Goal: Task Accomplishment & Management: Manage account settings

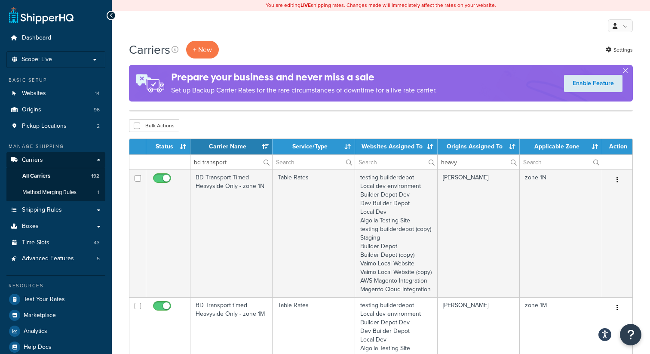
select select "15"
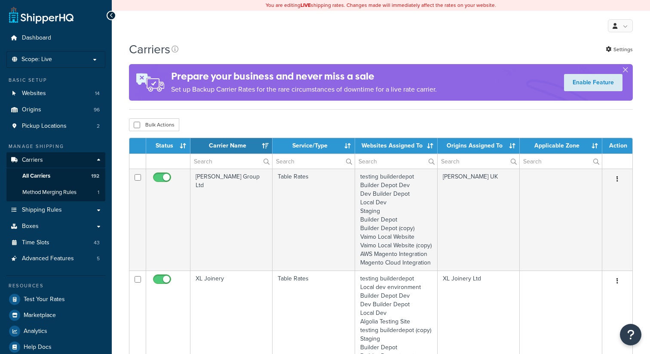
select select "15"
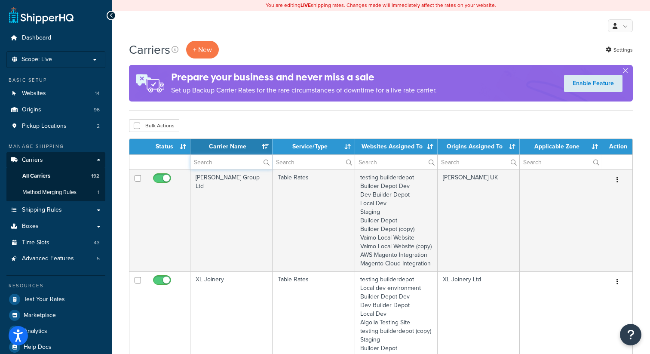
click at [217, 164] on input "text" at bounding box center [231, 162] width 82 height 15
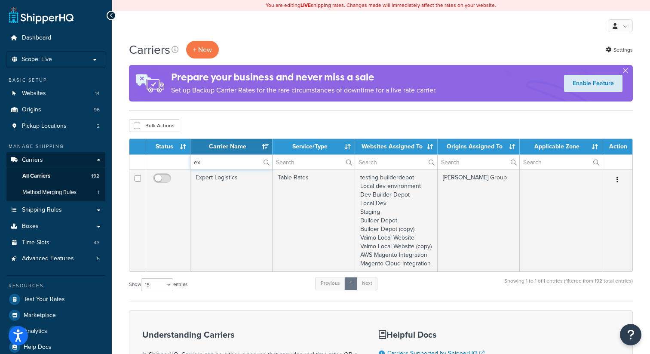
type input "e"
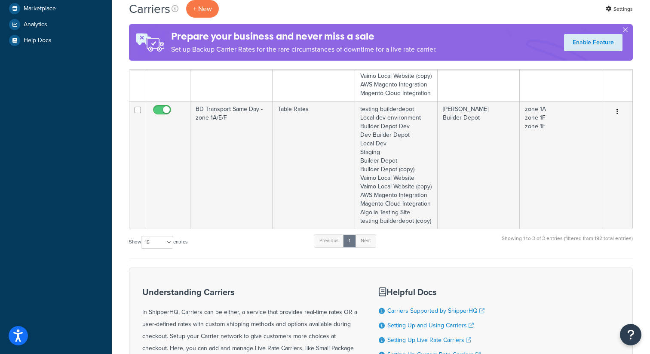
scroll to position [308, 0]
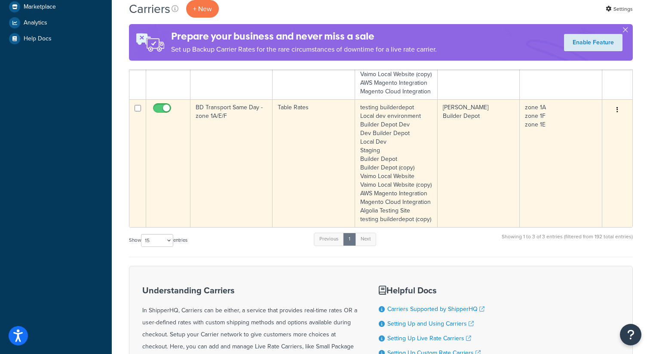
type input "same"
click at [293, 126] on td "Table Rates" at bounding box center [313, 163] width 82 height 128
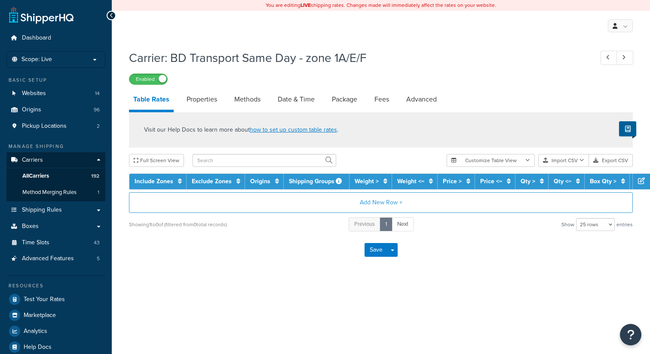
select select "25"
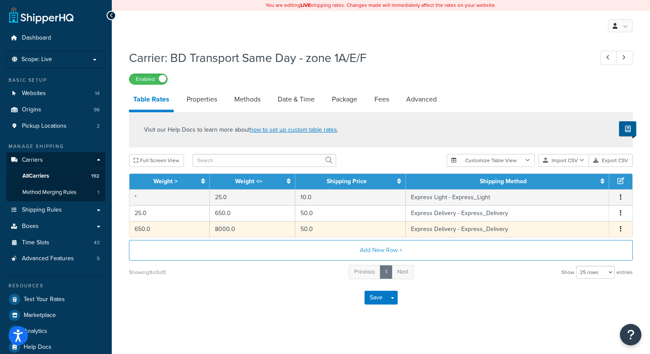
click at [621, 227] on icon "button" at bounding box center [621, 229] width 2 height 6
click at [571, 211] on div "Edit" at bounding box center [577, 213] width 61 height 18
select select "134127"
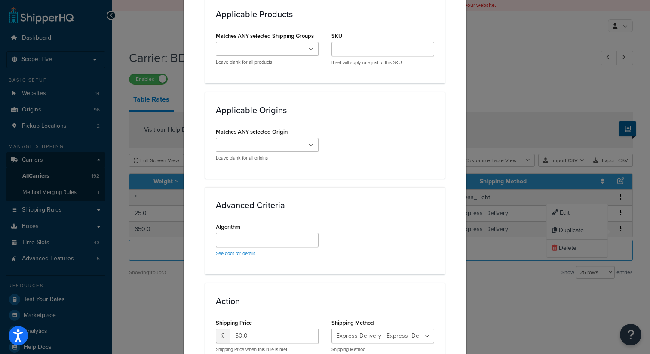
scroll to position [560, 0]
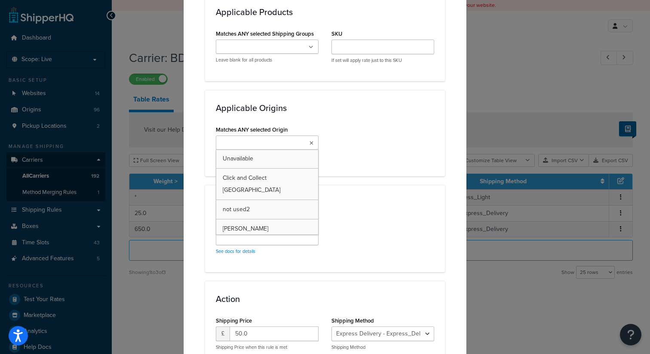
click at [311, 141] on icon at bounding box center [311, 143] width 4 height 5
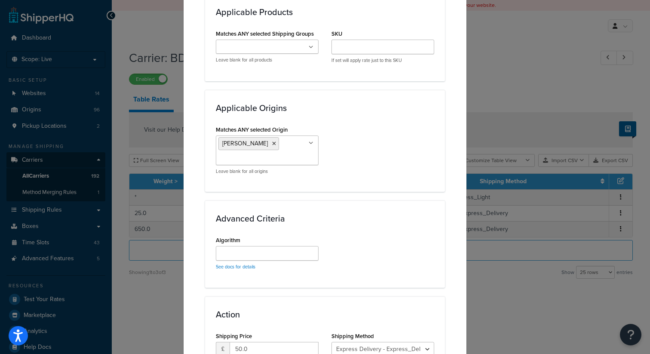
click at [416, 130] on div "Matches ANY selected Origin BD Heavyside Unavailable Click and Collect New Sout…" at bounding box center [324, 152] width 231 height 58
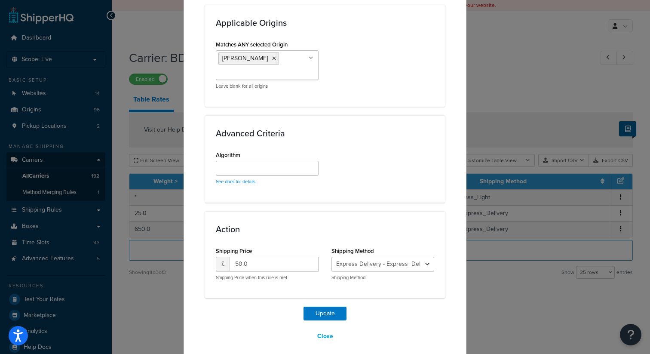
scroll to position [653, 0]
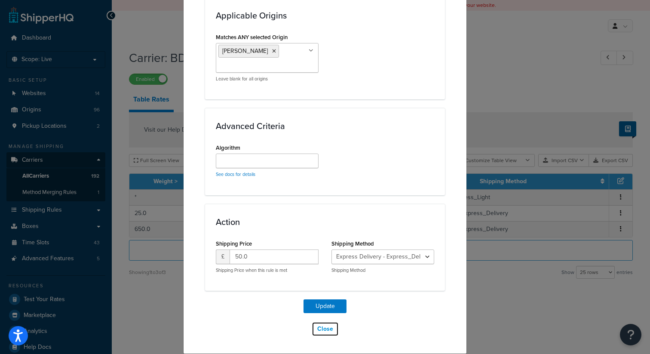
click at [328, 329] on button "Close" at bounding box center [325, 328] width 27 height 15
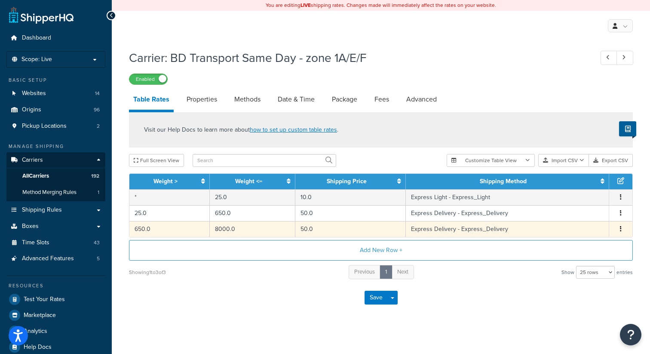
click at [624, 230] on button "button" at bounding box center [620, 228] width 7 height 9
click at [579, 214] on div "Edit" at bounding box center [577, 213] width 61 height 18
select select "134127"
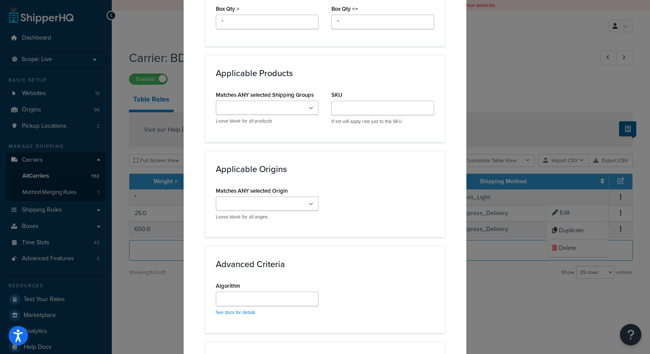
scroll to position [524, 0]
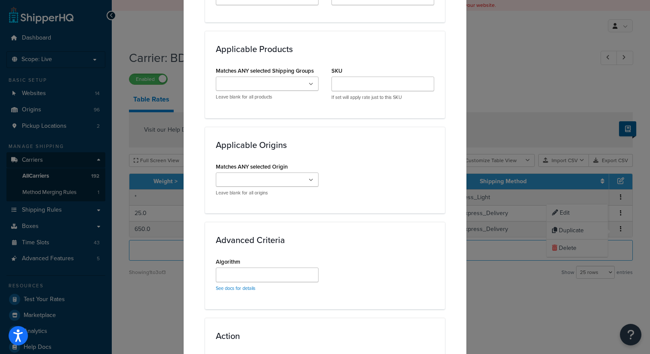
click at [309, 180] on icon at bounding box center [311, 180] width 5 height 5
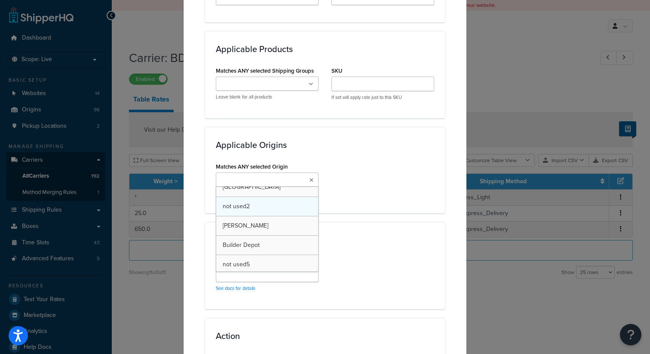
scroll to position [39, 0]
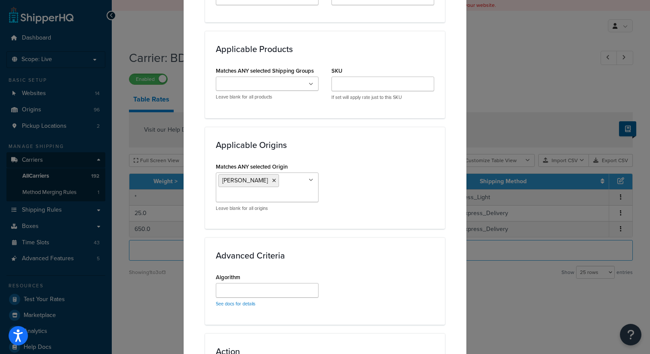
click at [381, 208] on div "Matches ANY selected Origin BD Heavyside Unavailable Click and Collect New Sout…" at bounding box center [324, 189] width 231 height 58
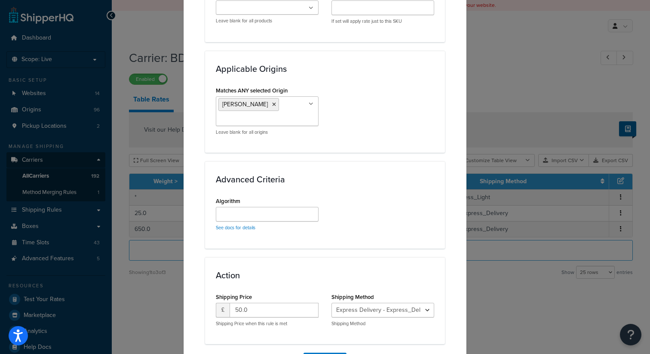
scroll to position [653, 0]
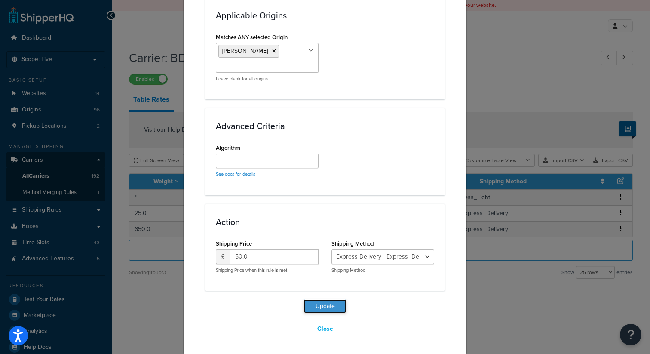
click at [324, 307] on button "Update" at bounding box center [324, 306] width 43 height 14
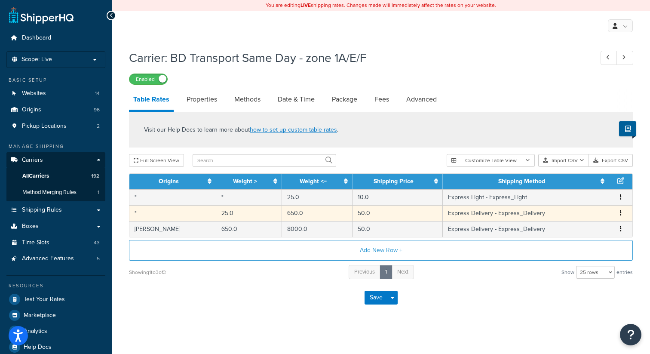
click at [621, 214] on button "button" at bounding box center [620, 212] width 7 height 9
click at [575, 199] on div "Edit" at bounding box center [577, 197] width 61 height 18
select select "134127"
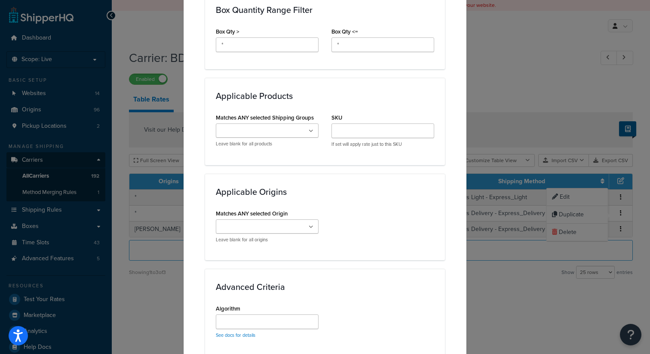
scroll to position [489, 0]
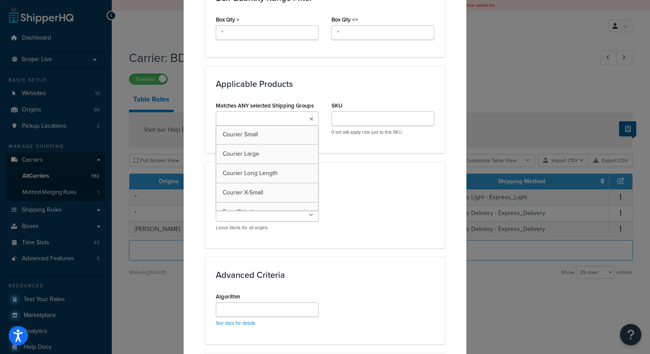
click at [312, 117] on icon at bounding box center [311, 118] width 4 height 5
click at [404, 217] on div "Matches ANY selected Origin Unavailable Click and Collect New Southgate not use…" at bounding box center [324, 216] width 231 height 42
click at [307, 213] on ul at bounding box center [267, 214] width 103 height 14
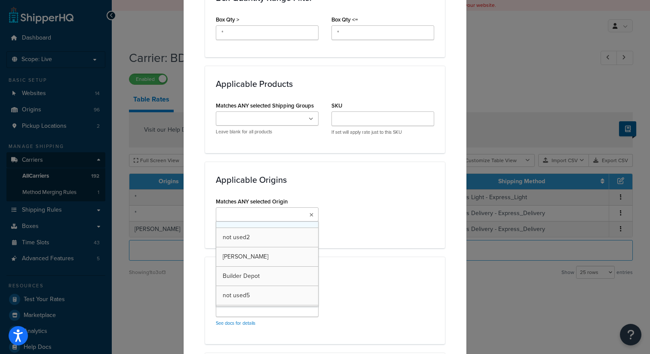
scroll to position [50, 0]
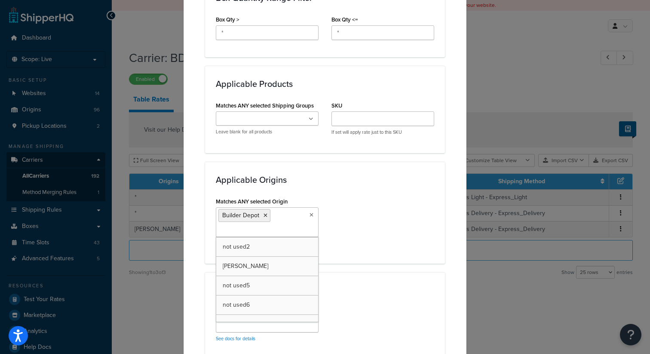
click at [355, 233] on div "Matches ANY selected Origin Builder Depot Unavailable Click and Collect New Sou…" at bounding box center [324, 224] width 231 height 58
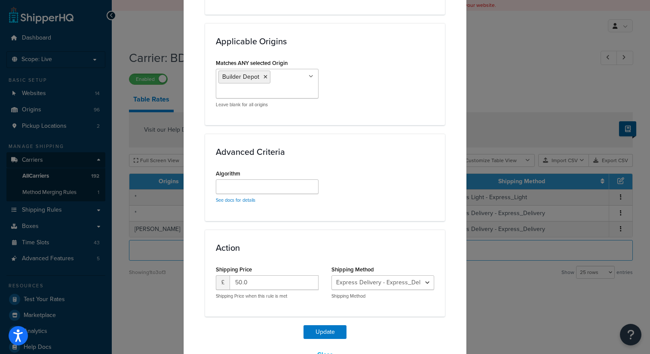
scroll to position [653, 0]
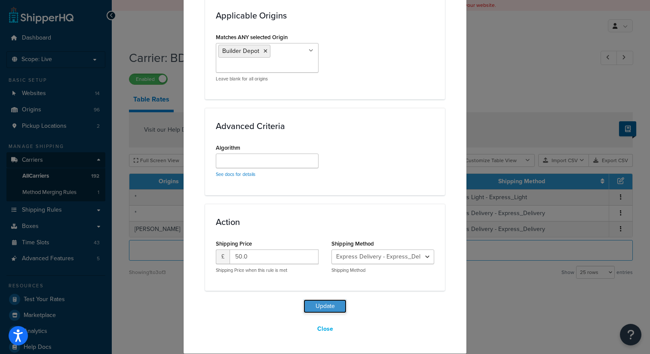
click at [323, 306] on button "Update" at bounding box center [324, 306] width 43 height 14
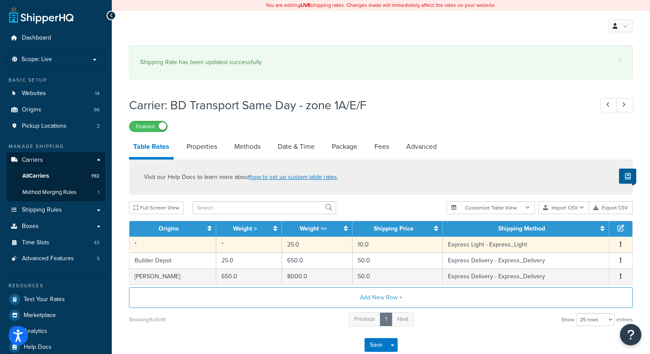
click at [621, 245] on button "button" at bounding box center [620, 244] width 7 height 9
click at [572, 230] on div "Edit" at bounding box center [577, 229] width 61 height 18
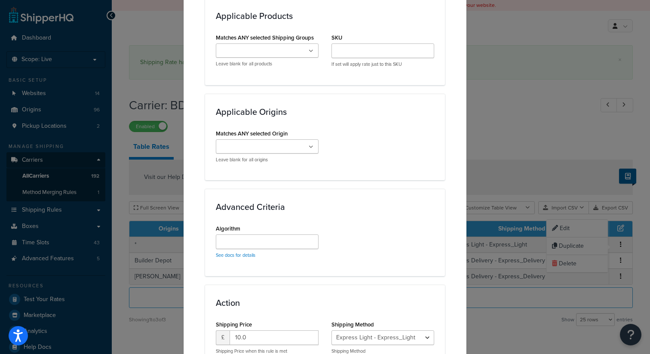
scroll to position [560, 0]
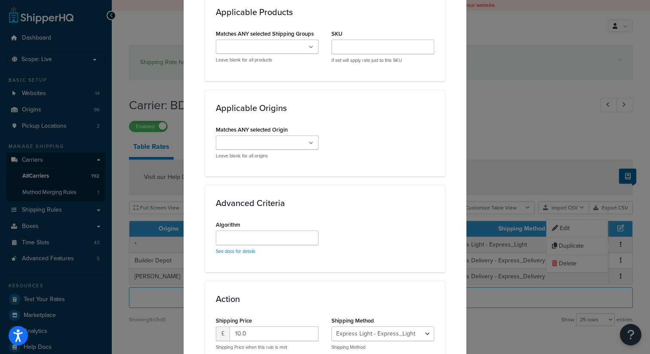
click at [313, 142] on icon at bounding box center [311, 143] width 5 height 5
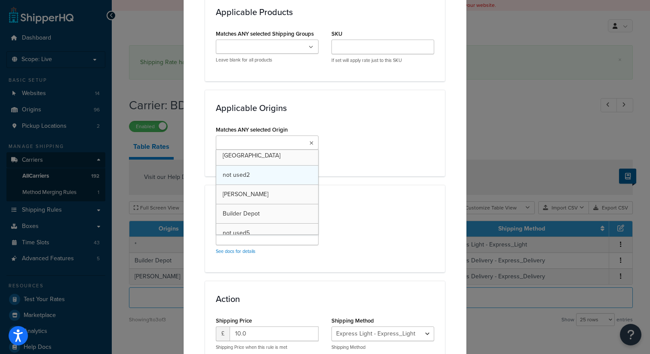
scroll to position [46, 0]
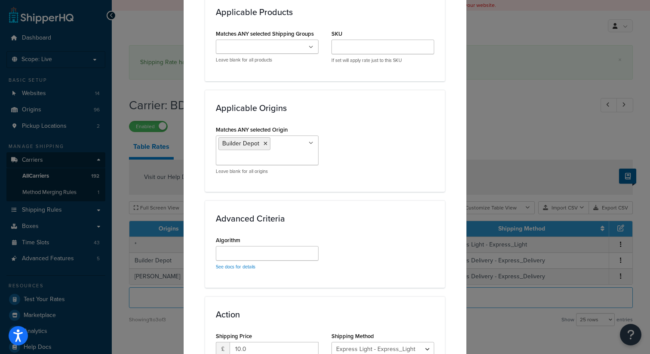
click at [363, 232] on div "Advanced Criteria Algorithm See docs for details" at bounding box center [325, 243] width 240 height 87
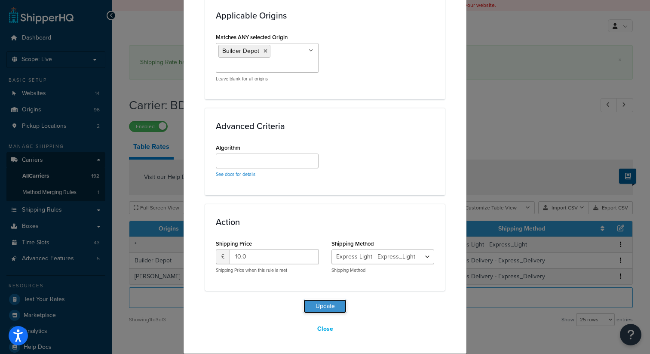
click at [325, 306] on button "Update" at bounding box center [324, 306] width 43 height 14
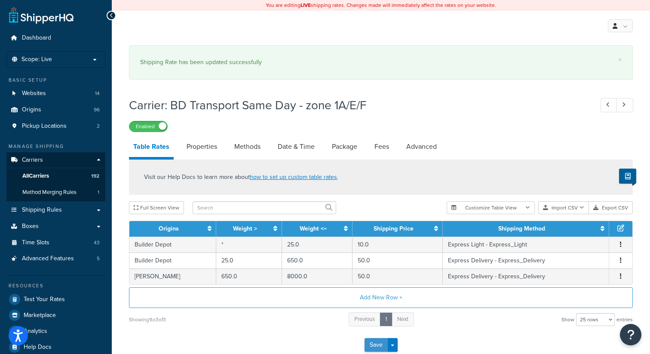
click at [376, 343] on button "Save" at bounding box center [375, 345] width 23 height 14
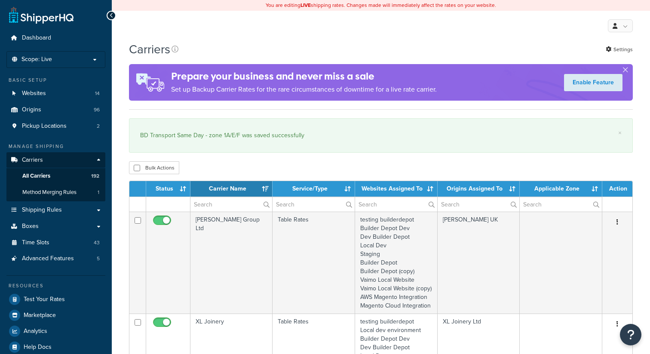
select select "15"
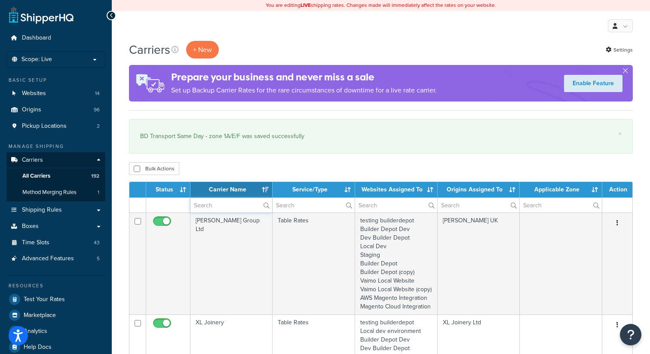
click at [219, 200] on input "text" at bounding box center [231, 205] width 82 height 15
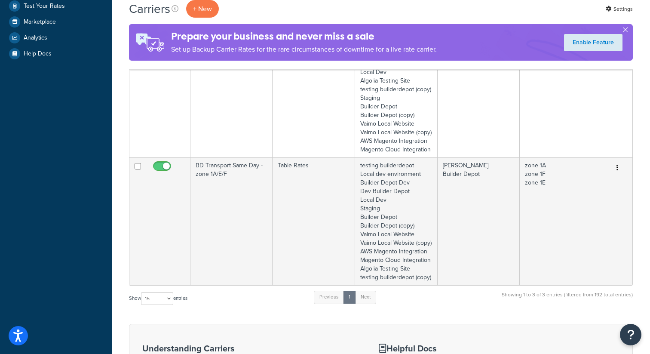
scroll to position [301, 0]
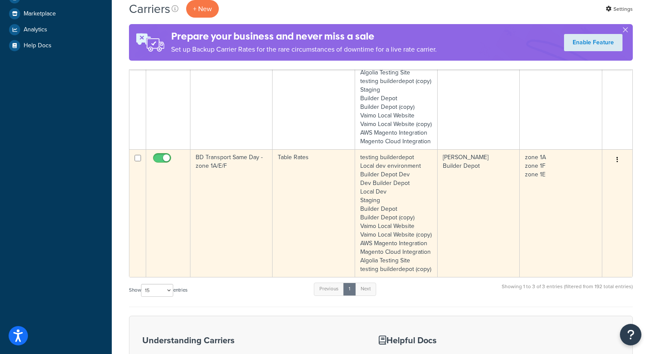
type input "same"
click at [616, 162] on icon "button" at bounding box center [617, 159] width 2 height 6
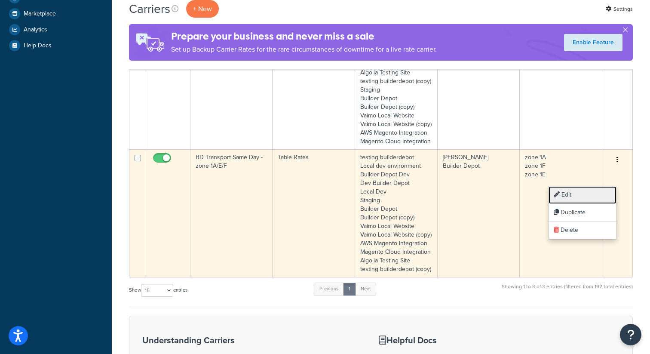
click at [585, 193] on link "Edit" at bounding box center [582, 195] width 68 height 18
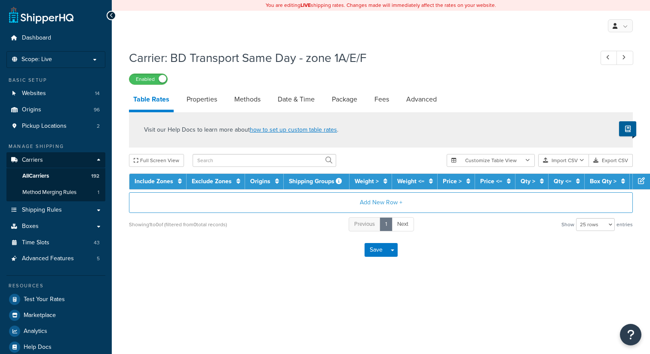
select select "25"
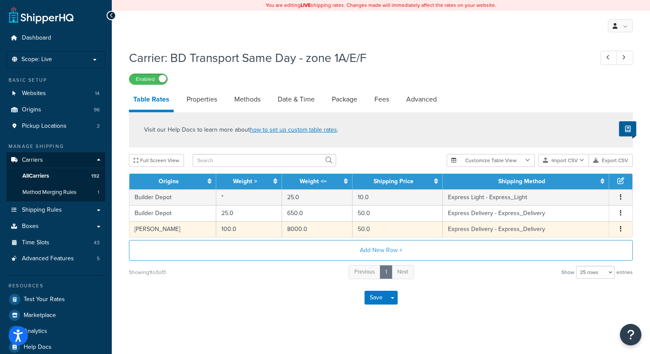
click at [621, 225] on td "Edit Duplicate Delete" at bounding box center [620, 229] width 23 height 16
click at [621, 230] on icon "button" at bounding box center [621, 229] width 2 height 6
click at [566, 211] on div "Edit" at bounding box center [577, 213] width 61 height 18
select select "134127"
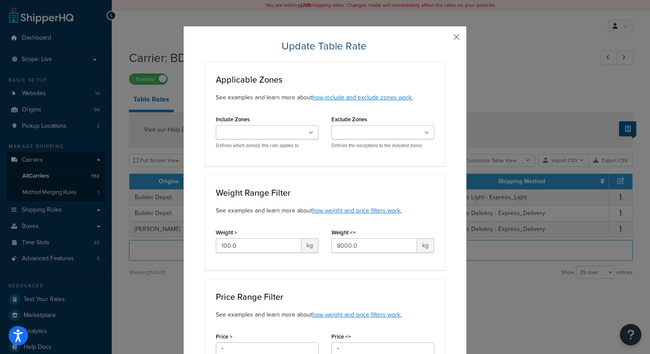
click at [445, 39] on button "button" at bounding box center [444, 40] width 2 height 2
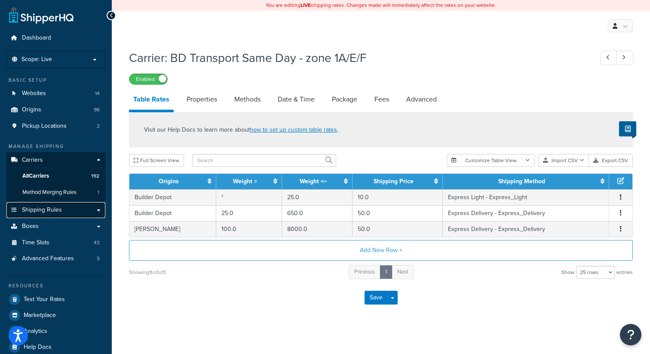
click at [43, 211] on span "Shipping Rules" at bounding box center [42, 209] width 40 height 7
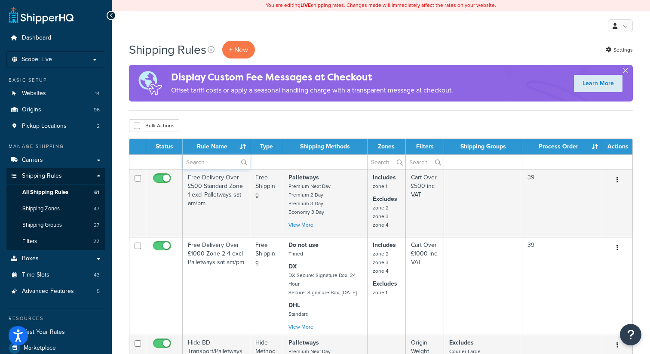
click at [210, 166] on input "text" at bounding box center [216, 162] width 67 height 15
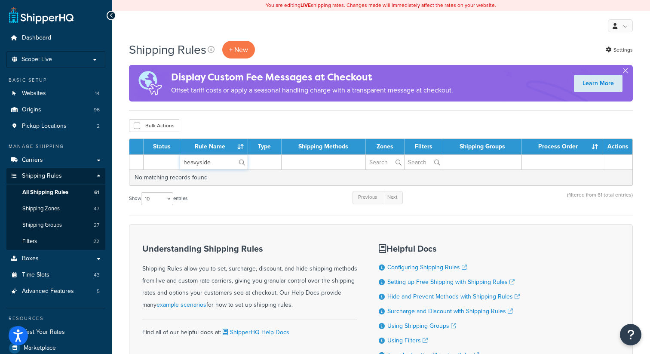
click at [204, 162] on input "heavyside" at bounding box center [213, 162] width 67 height 15
click at [199, 162] on input "heavyside" at bounding box center [213, 162] width 67 height 15
click at [209, 161] on input "heavyside" at bounding box center [213, 162] width 67 height 15
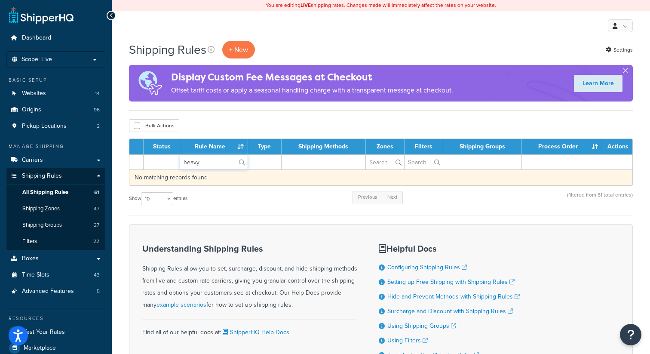
type input "heavy"
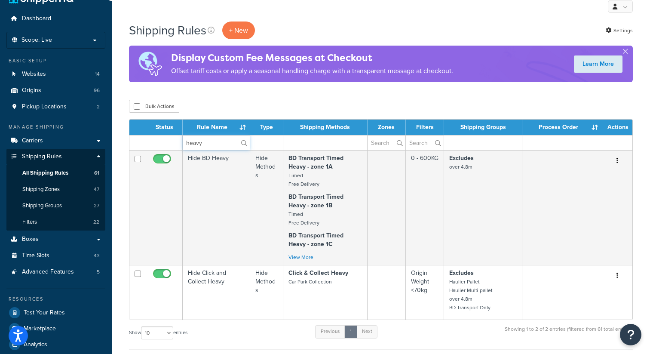
scroll to position [21, 0]
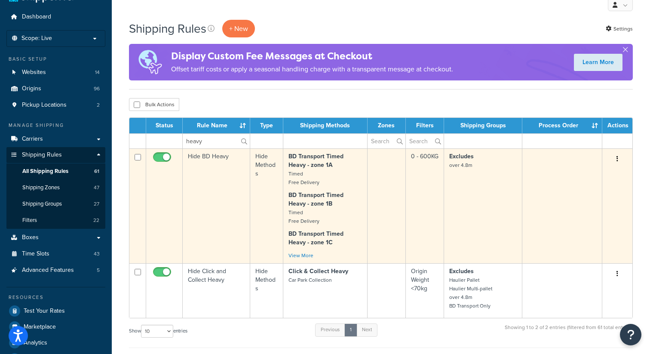
click at [618, 159] on button "button" at bounding box center [617, 159] width 12 height 14
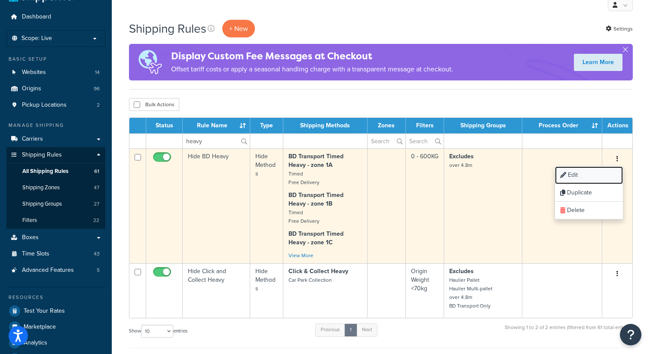
click at [585, 175] on link "Edit" at bounding box center [589, 175] width 68 height 18
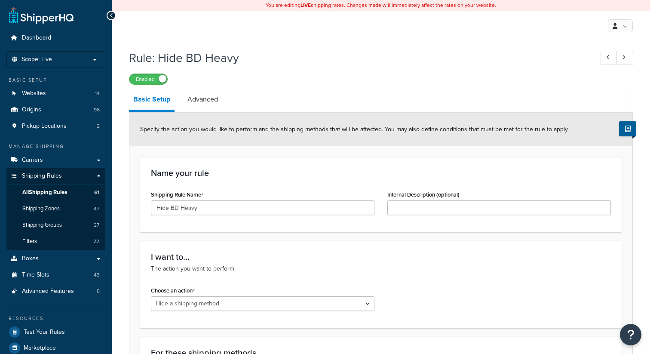
select select "HIDE"
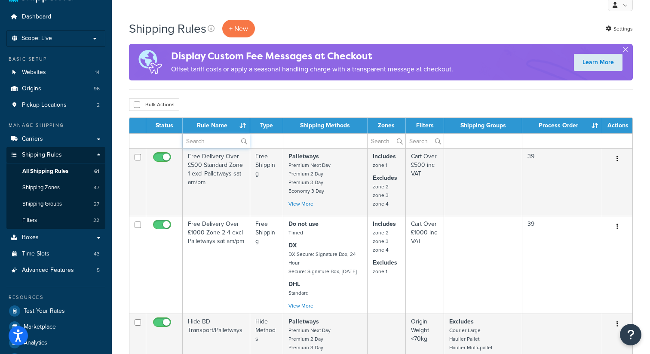
click at [212, 143] on input "text" at bounding box center [216, 141] width 67 height 15
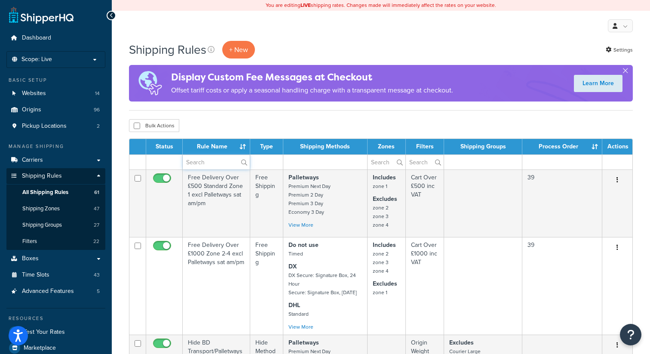
click at [205, 165] on input "text" at bounding box center [216, 162] width 67 height 15
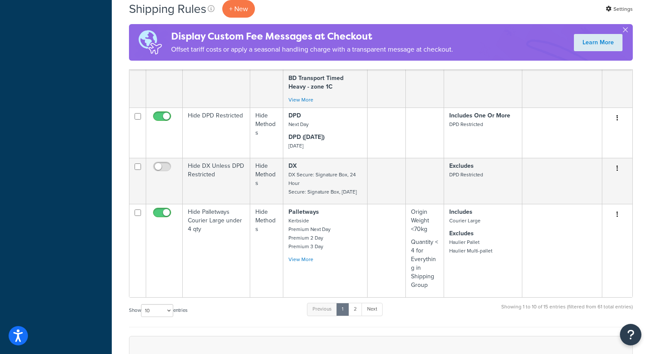
scroll to position [545, 0]
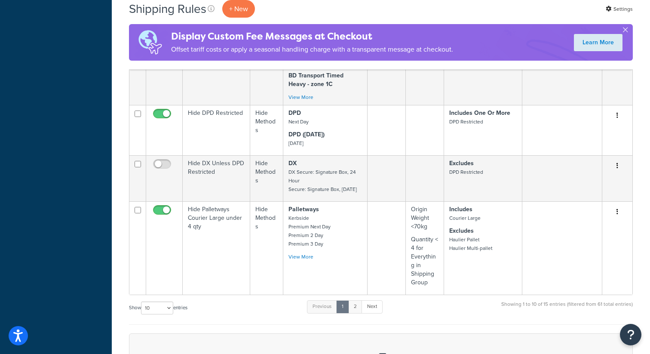
type input "hide"
click at [358, 307] on link "2" at bounding box center [355, 306] width 14 height 13
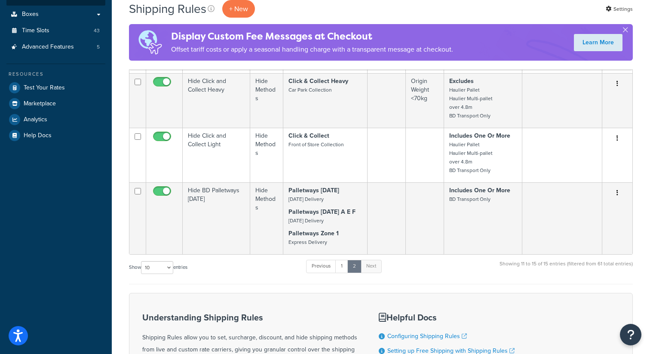
scroll to position [275, 0]
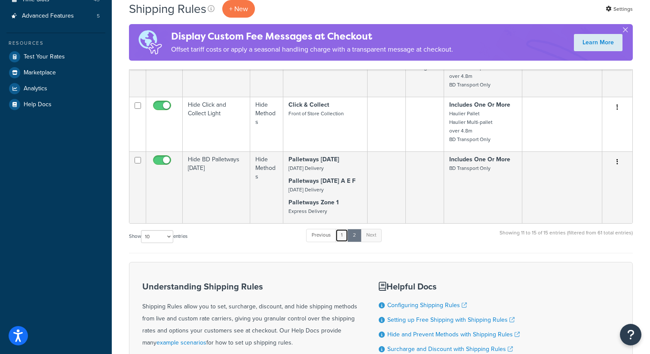
click at [342, 237] on link "1" at bounding box center [341, 235] width 13 height 13
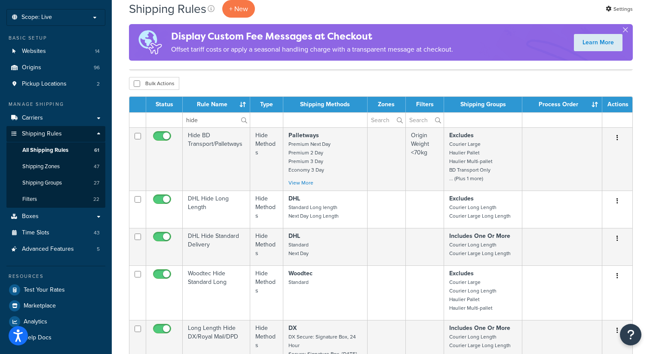
scroll to position [39, 0]
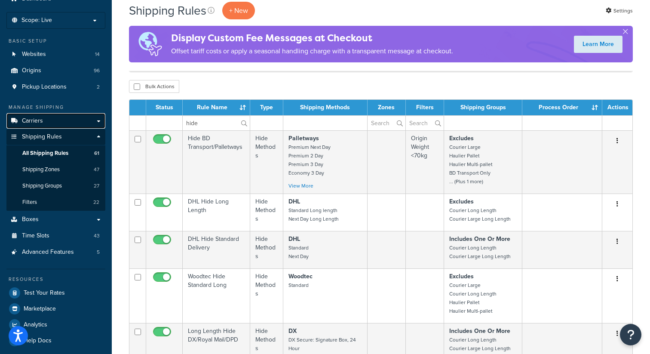
click at [47, 122] on link "Carriers" at bounding box center [55, 121] width 99 height 16
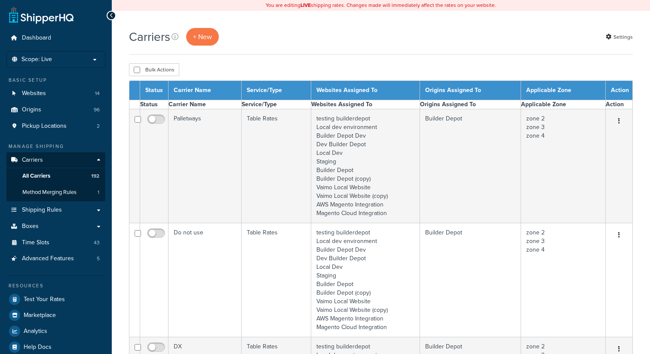
select select "15"
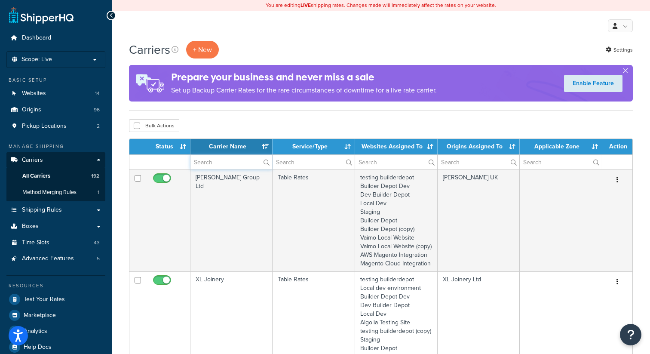
click at [212, 159] on input "text" at bounding box center [231, 162] width 82 height 15
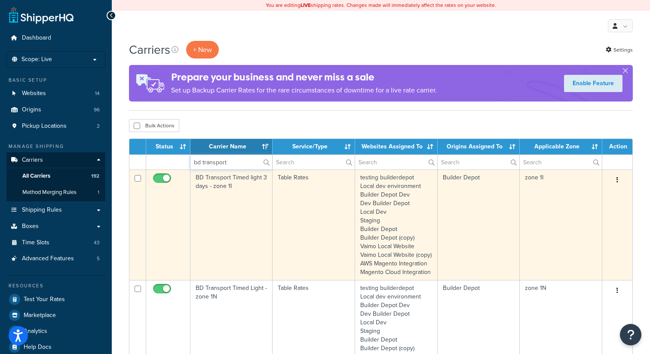
type input "bd transport"
click at [618, 179] on button "button" at bounding box center [617, 180] width 12 height 14
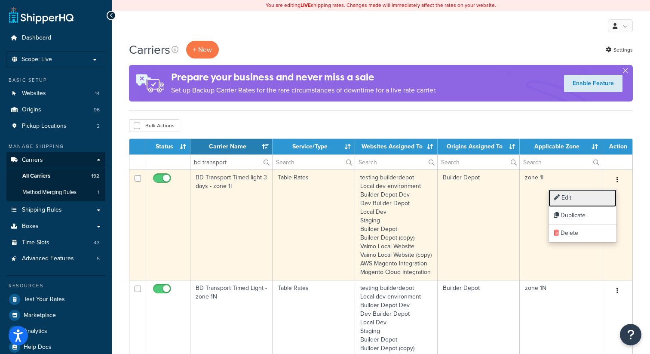
click at [579, 196] on link "Edit" at bounding box center [582, 198] width 68 height 18
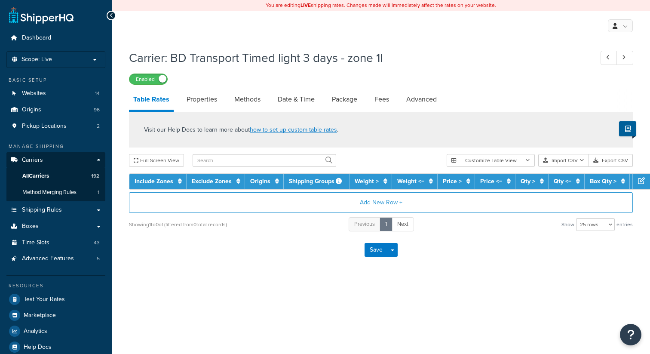
select select "25"
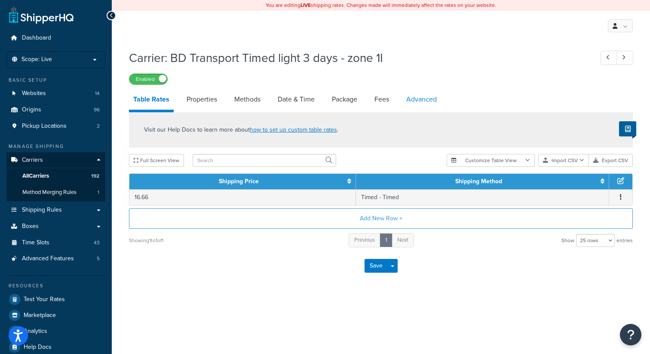
click at [422, 98] on link "Advanced" at bounding box center [421, 99] width 39 height 21
select select "false"
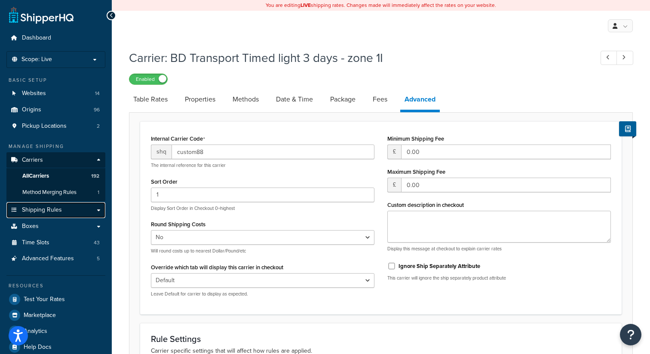
click at [61, 209] on span "Shipping Rules" at bounding box center [42, 209] width 40 height 7
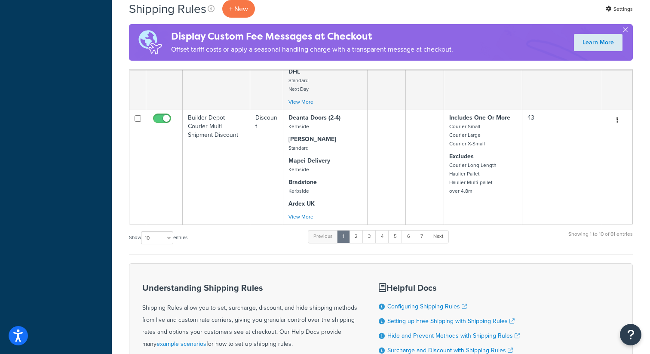
scroll to position [646, 0]
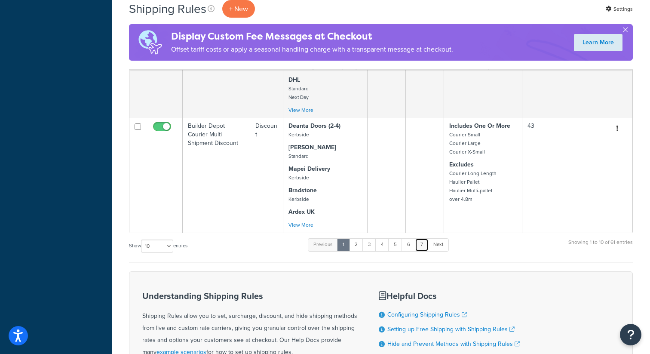
click at [422, 241] on link "7" at bounding box center [422, 244] width 14 height 13
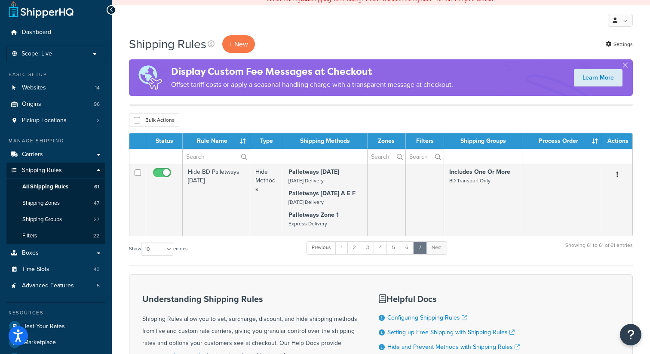
scroll to position [0, 0]
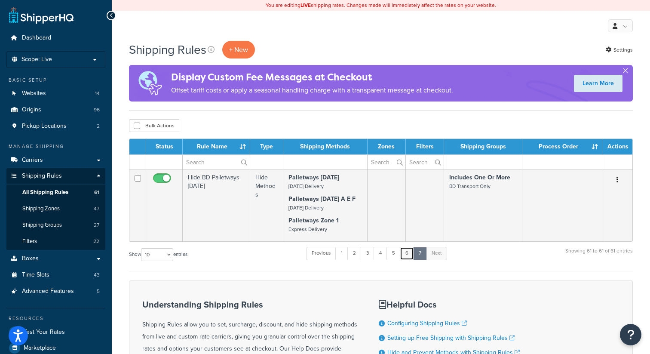
click at [410, 256] on link "6" at bounding box center [407, 253] width 14 height 13
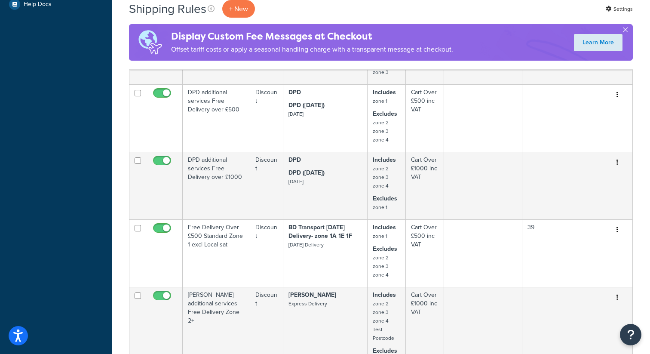
scroll to position [706, 0]
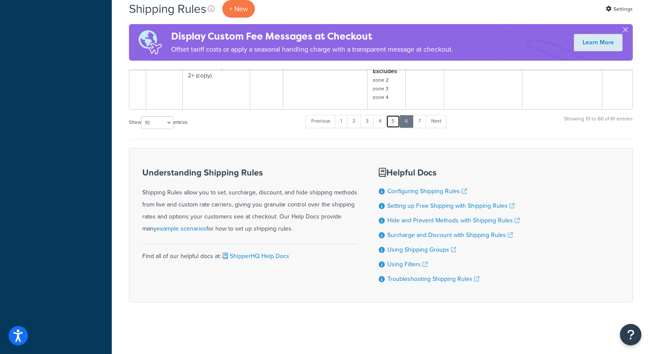
click at [394, 121] on link "5" at bounding box center [393, 121] width 14 height 13
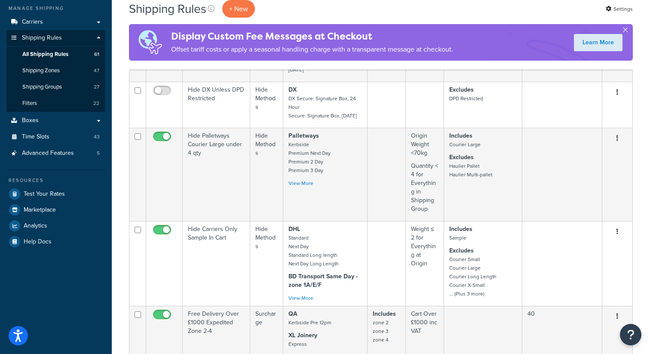
scroll to position [61, 0]
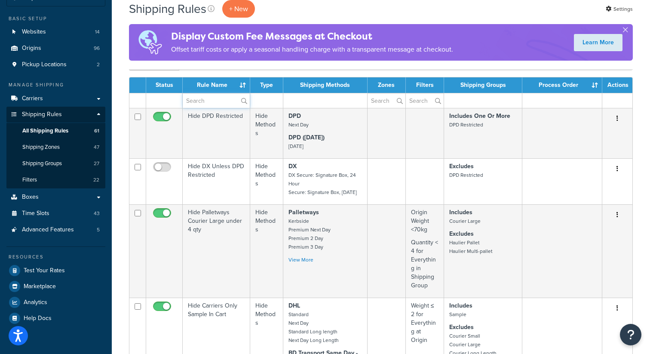
click at [201, 102] on input "text" at bounding box center [216, 100] width 67 height 15
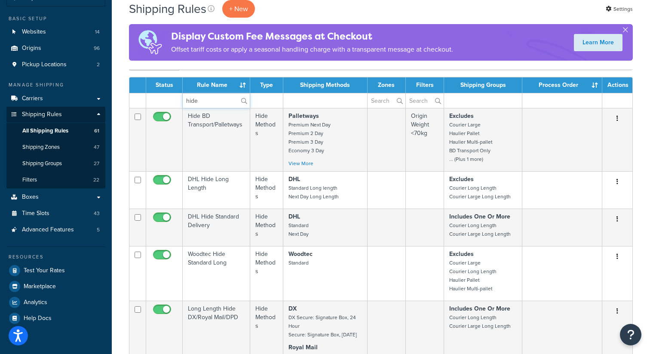
type input "hide"
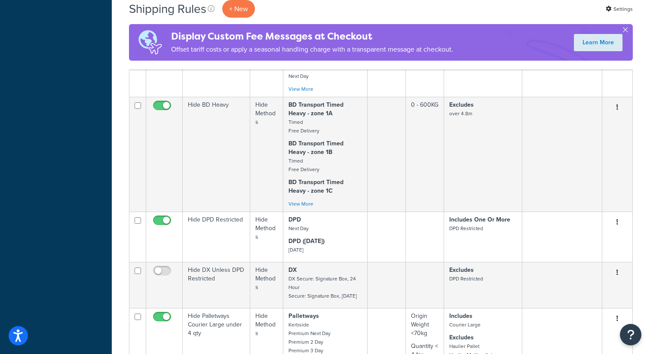
scroll to position [0, 0]
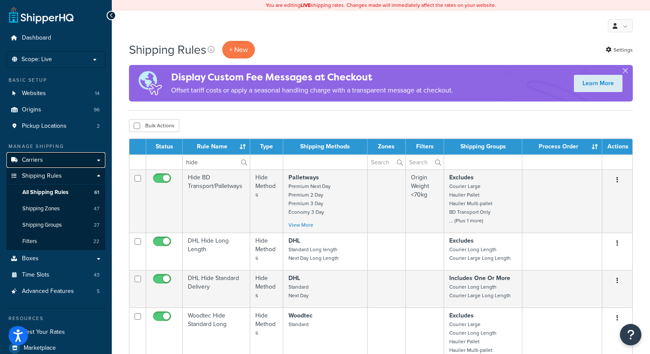
click at [41, 162] on span "Carriers" at bounding box center [32, 159] width 21 height 7
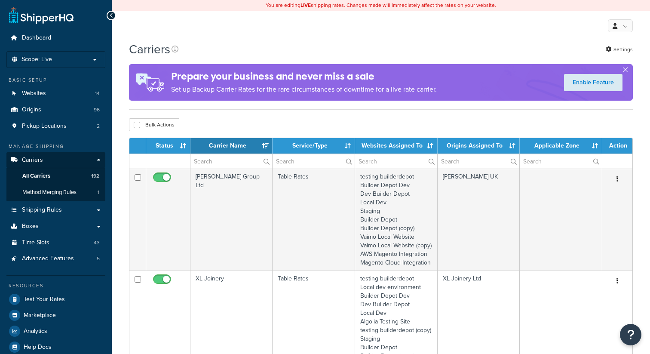
select select "15"
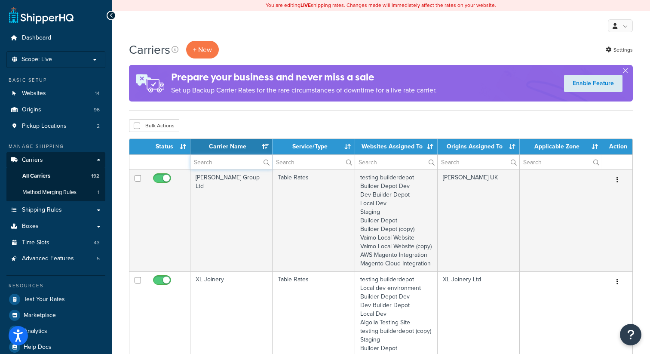
click at [214, 164] on input "text" at bounding box center [231, 162] width 82 height 15
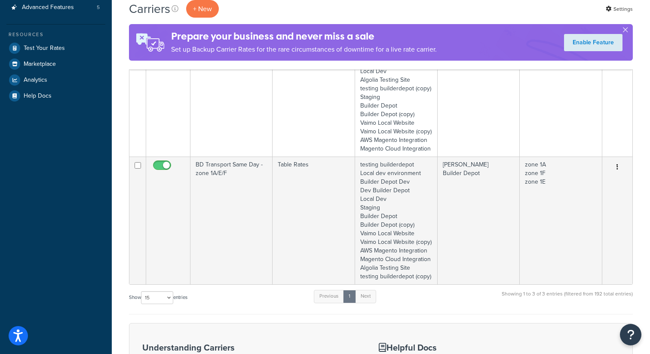
scroll to position [254, 0]
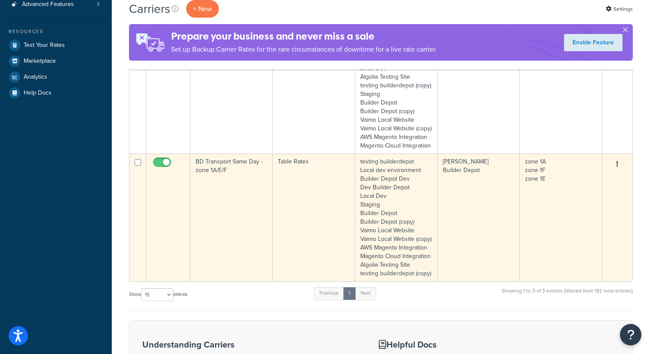
type input "same"
click at [619, 171] on button "button" at bounding box center [617, 164] width 12 height 14
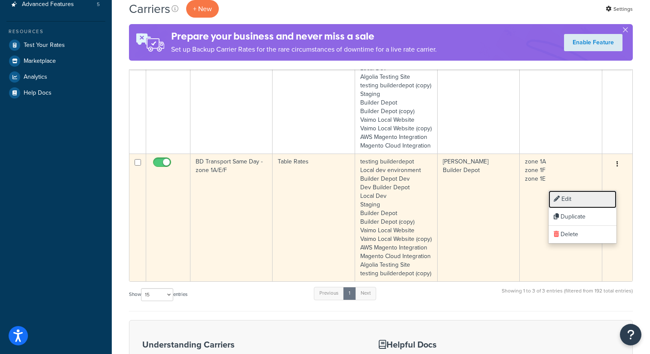
click at [579, 195] on link "Edit" at bounding box center [582, 199] width 68 height 18
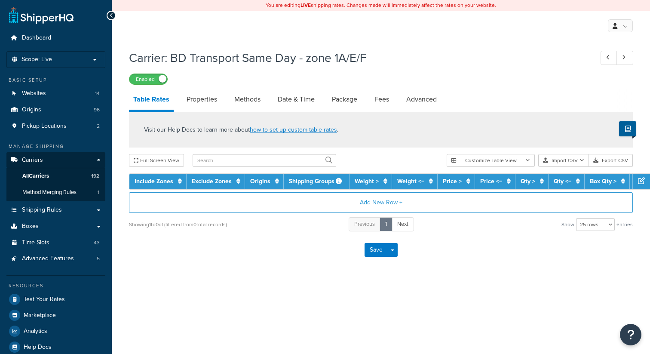
select select "25"
